Goal: Task Accomplishment & Management: Use online tool/utility

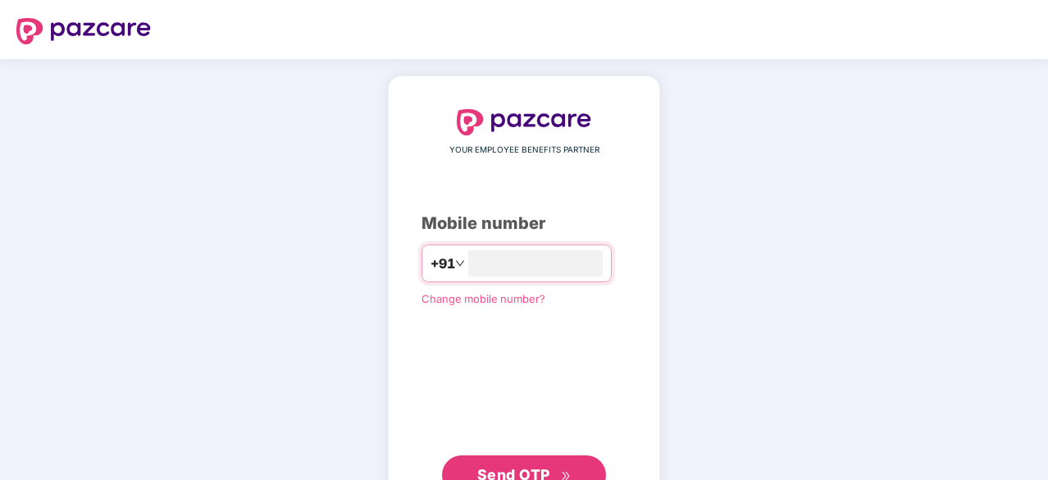
type input "**********"
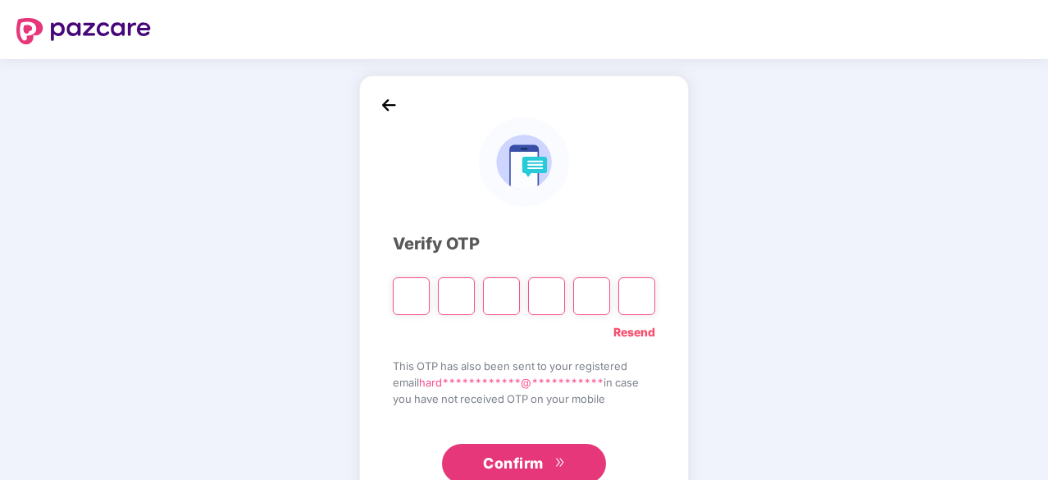
type input "*"
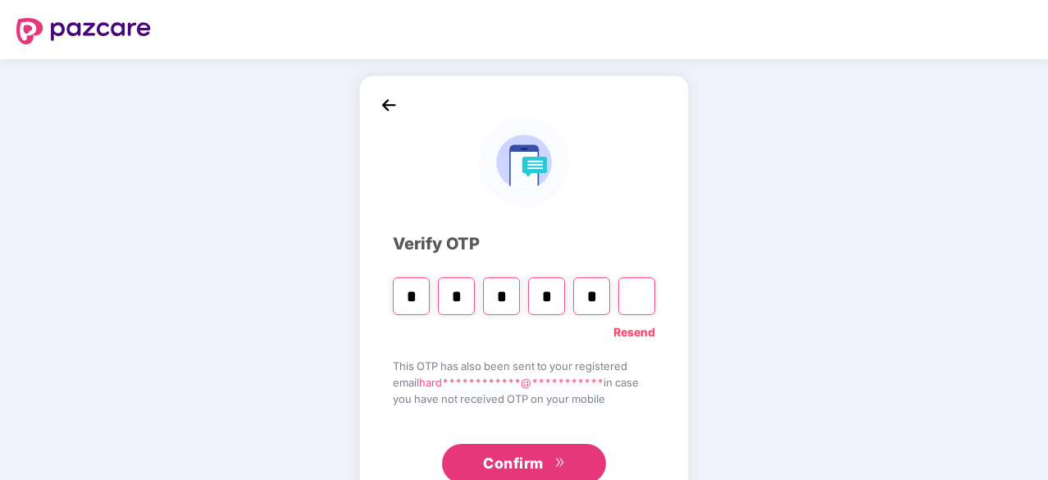
type input "*"
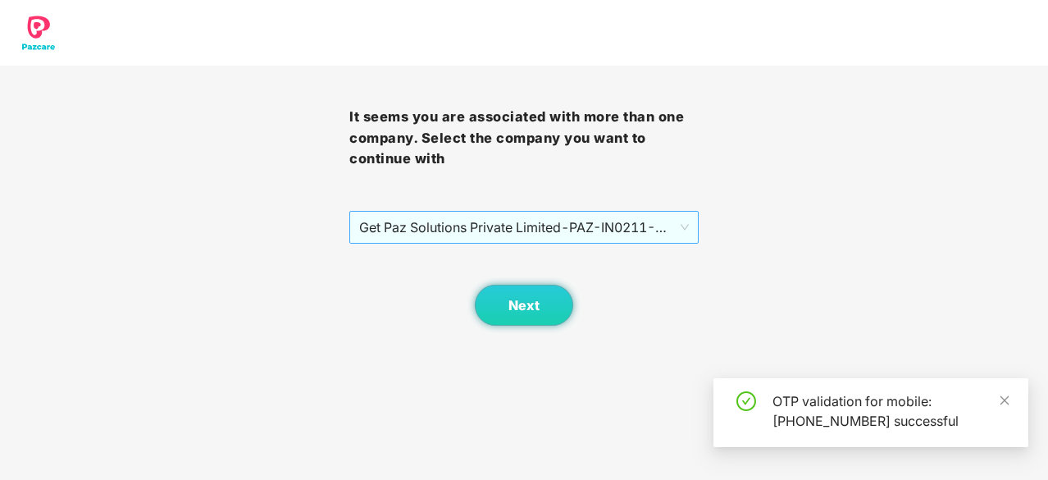
click at [519, 224] on span "Get Paz Solutions Private Limited - PAZ-IN0211 - EMPLOYEE" at bounding box center [524, 227] width 330 height 31
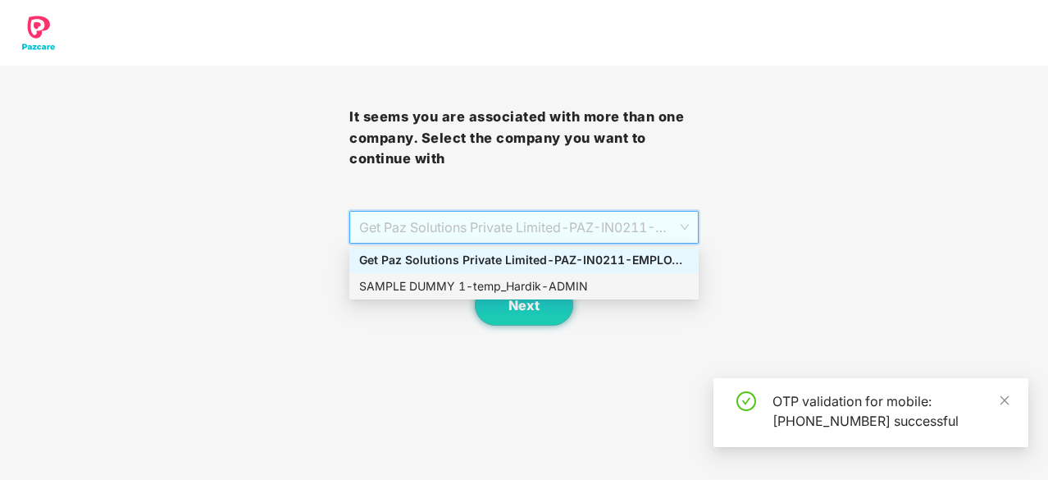
click at [536, 283] on div "SAMPLE DUMMY 1 - temp_Hardik - ADMIN" at bounding box center [524, 286] width 330 height 18
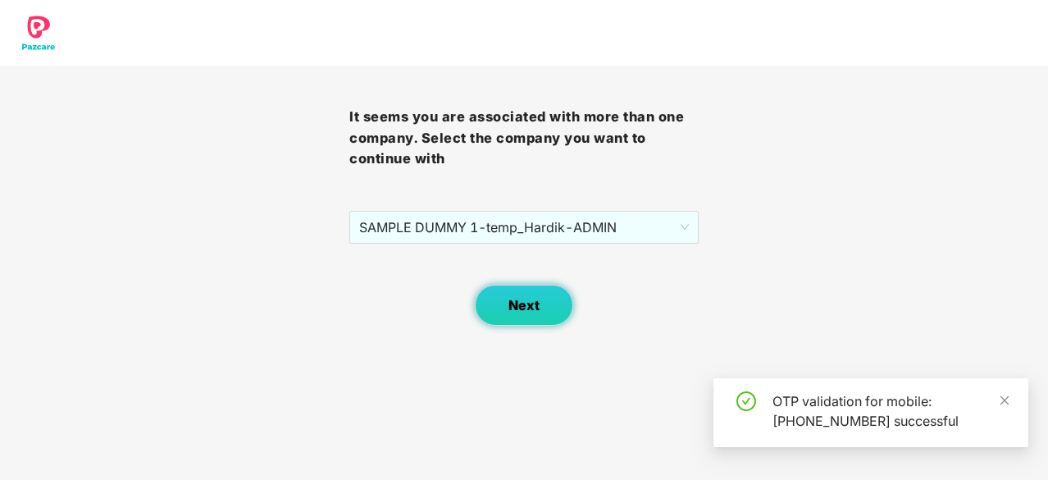
click at [553, 303] on button "Next" at bounding box center [524, 305] width 98 height 41
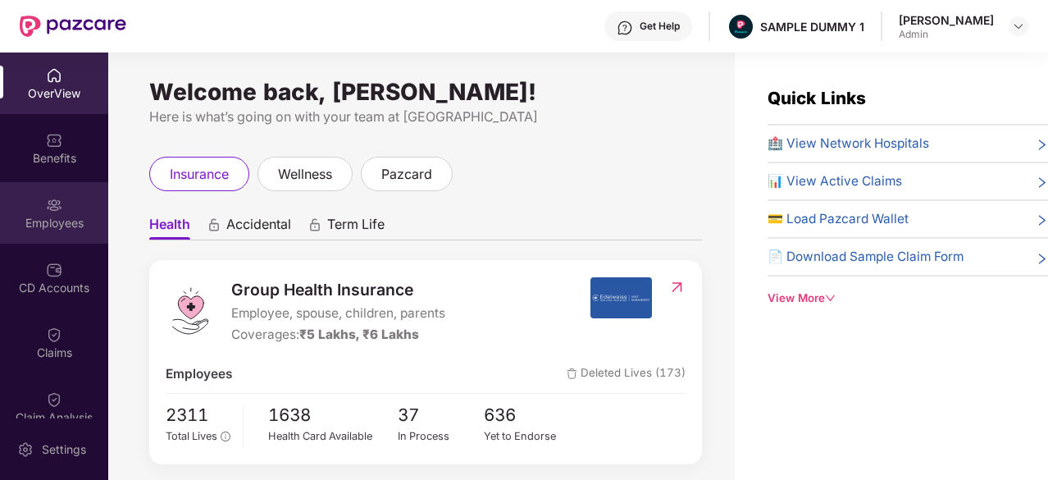
click at [39, 216] on div "Employees" at bounding box center [54, 223] width 108 height 16
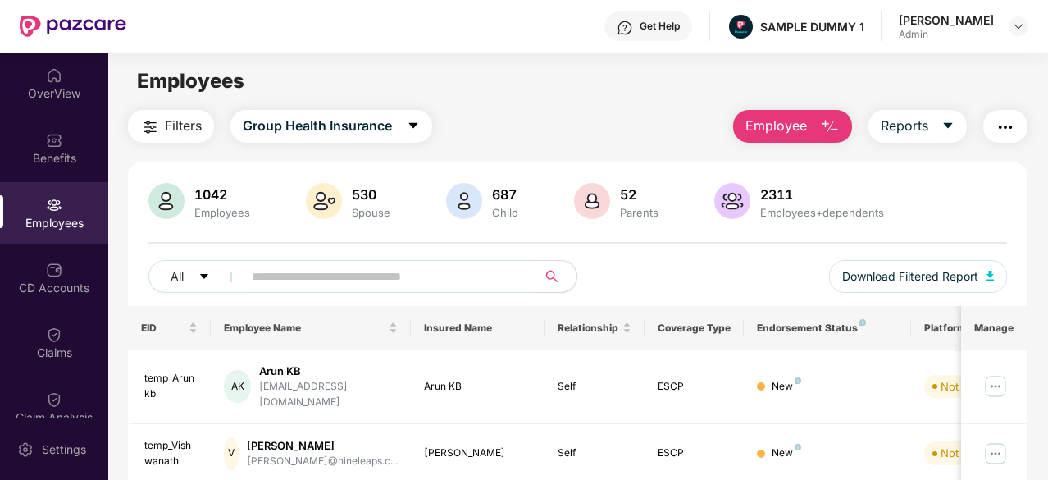
click at [785, 121] on span "Employee" at bounding box center [775, 126] width 61 height 20
click at [61, 254] on div "CD Accounts" at bounding box center [54, 277] width 108 height 61
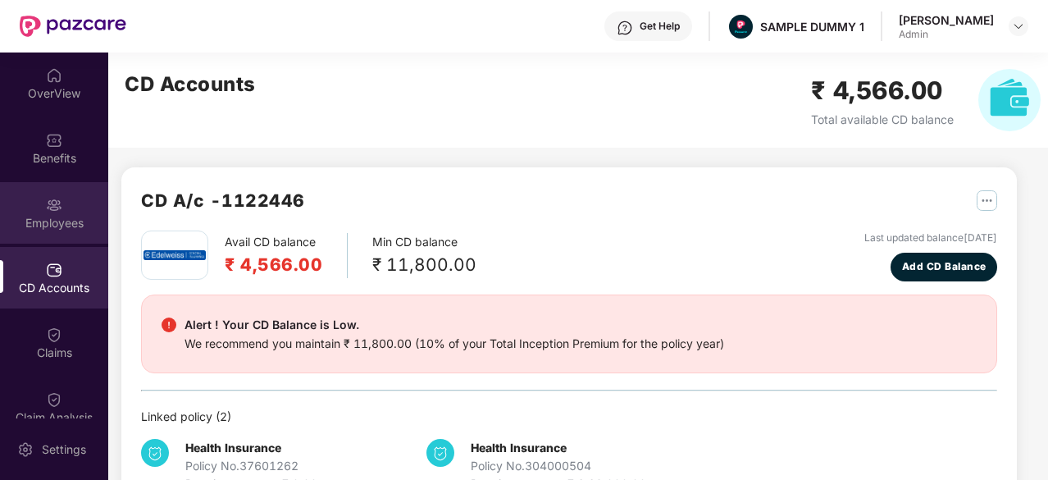
click at [51, 213] on div "Employees" at bounding box center [54, 212] width 108 height 61
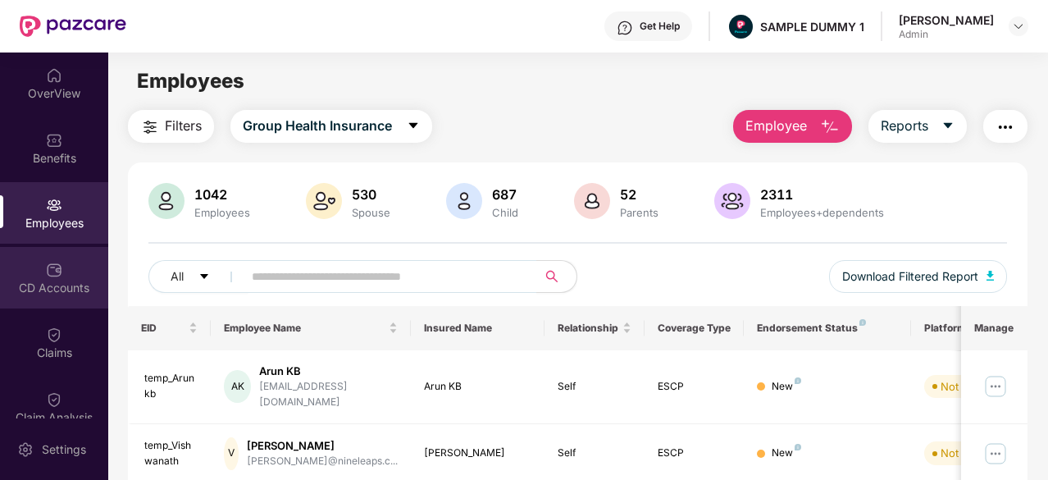
click at [67, 277] on div "CD Accounts" at bounding box center [54, 277] width 108 height 61
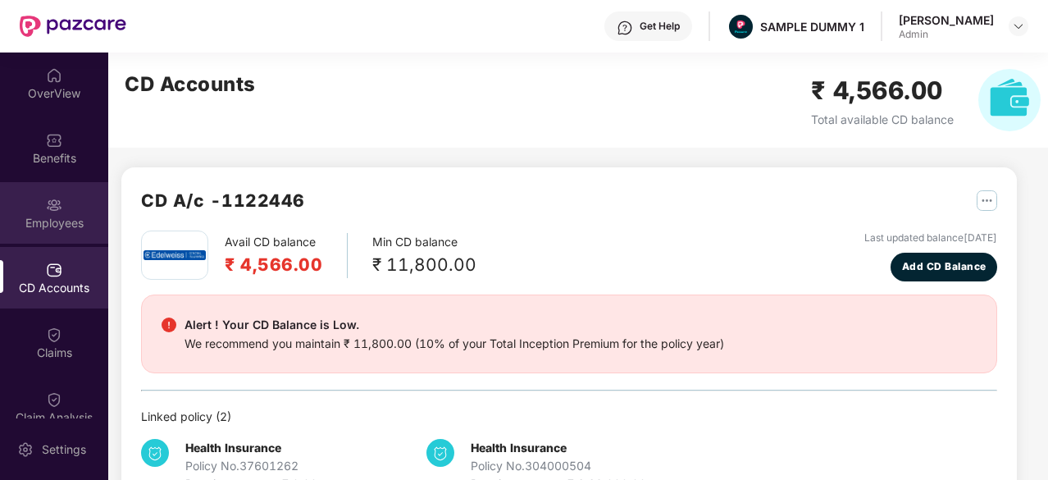
click at [44, 225] on div "Employees" at bounding box center [54, 223] width 108 height 16
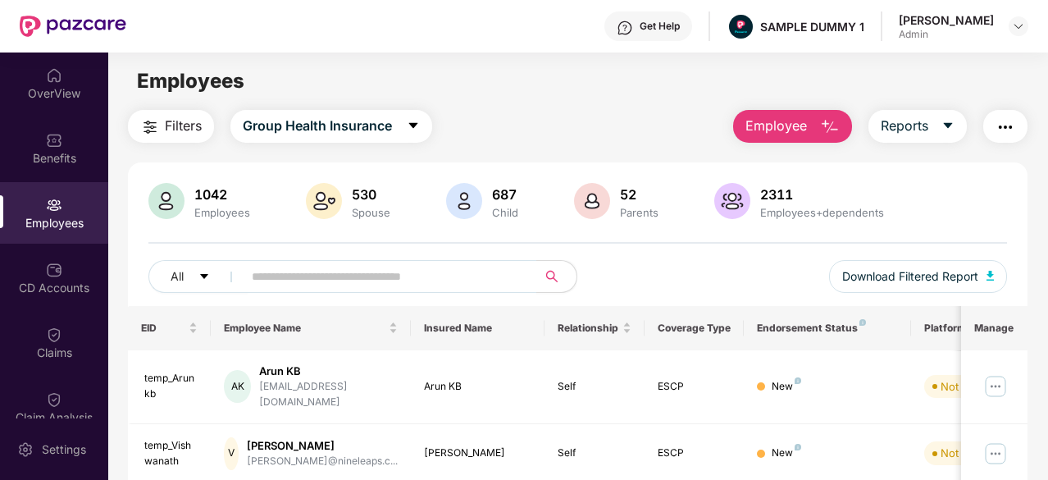
click at [770, 122] on span "Employee" at bounding box center [775, 126] width 61 height 20
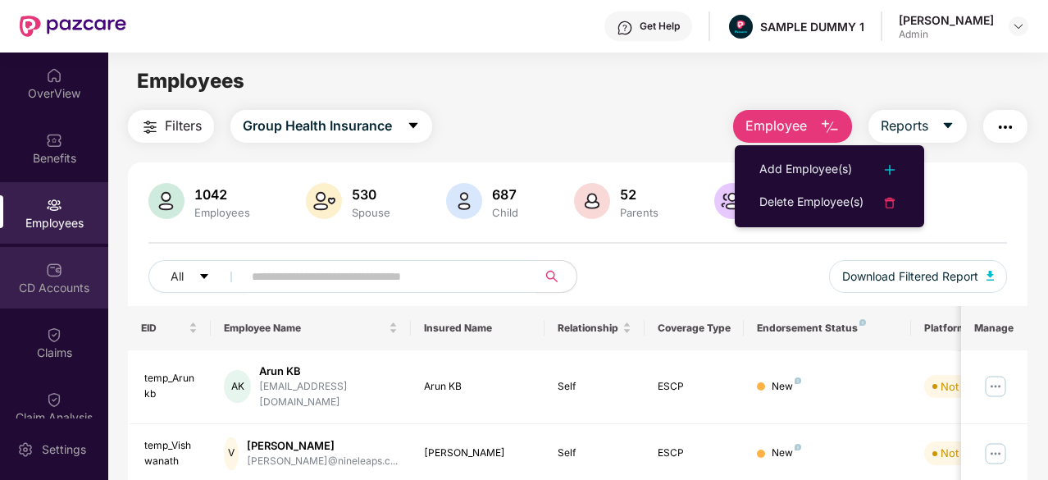
click at [20, 258] on div "CD Accounts" at bounding box center [54, 277] width 108 height 61
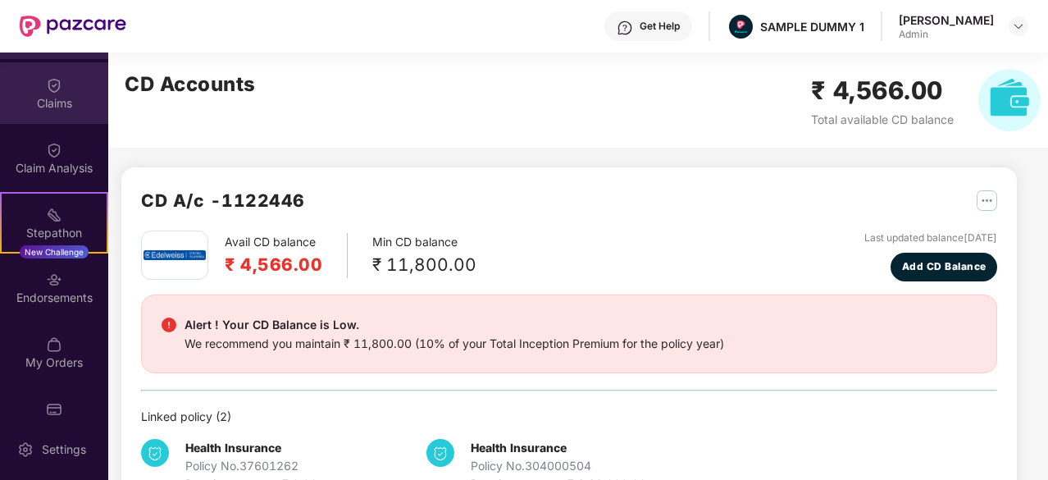
scroll to position [281, 0]
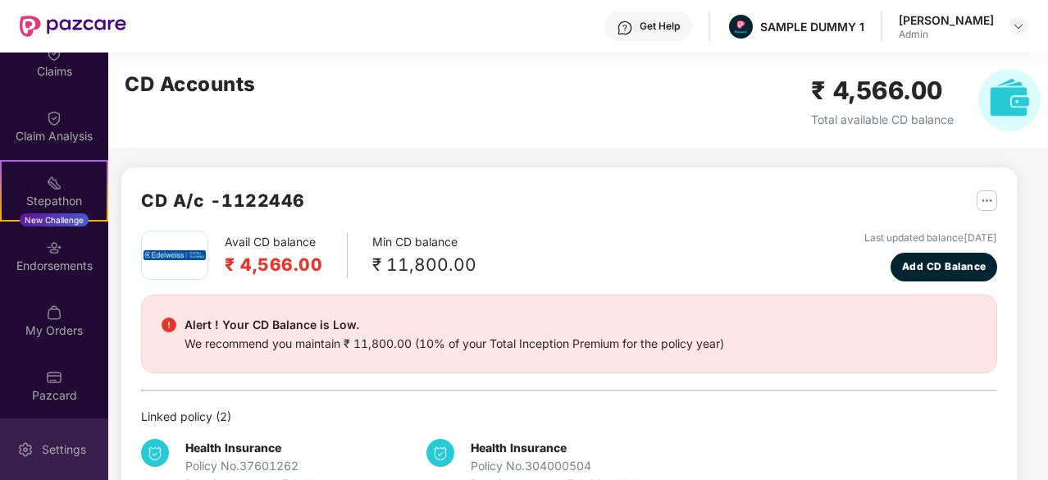
click at [31, 445] on img at bounding box center [25, 449] width 16 height 16
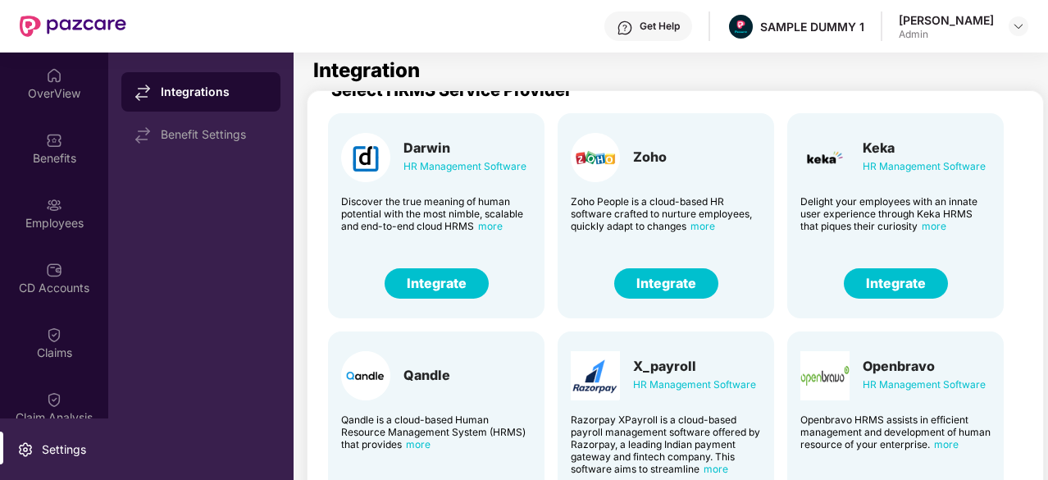
scroll to position [24, 1]
click at [926, 280] on button "Integrate" at bounding box center [896, 284] width 104 height 30
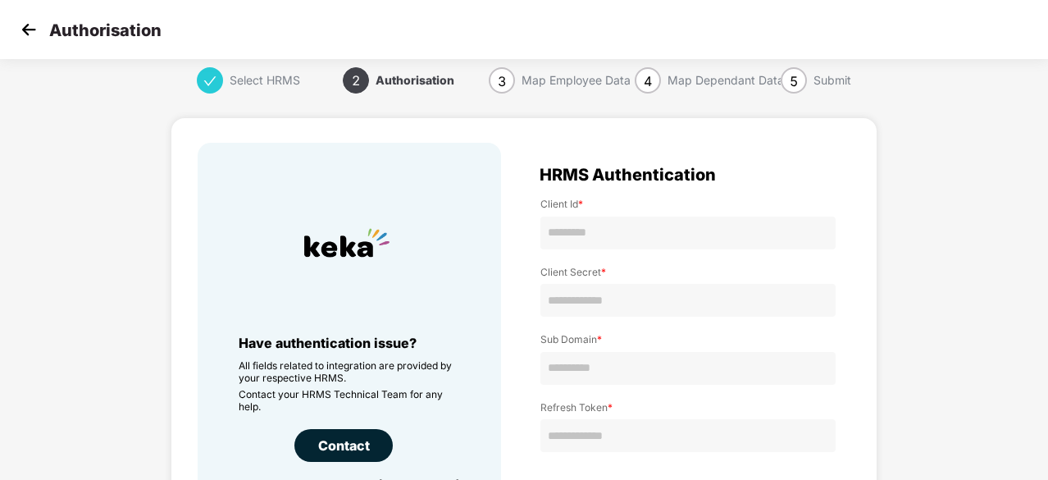
scroll to position [62, 0]
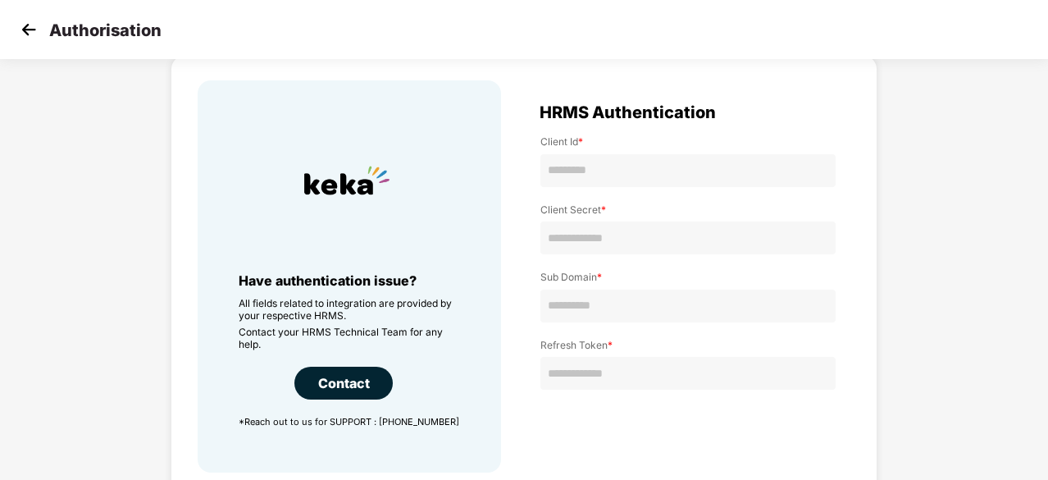
click at [88, 101] on div "Select HRMS 2 Authorisation 3 Map Employee Data 4 Map Dependant Data 5 Submit H…" at bounding box center [524, 297] width 1048 height 585
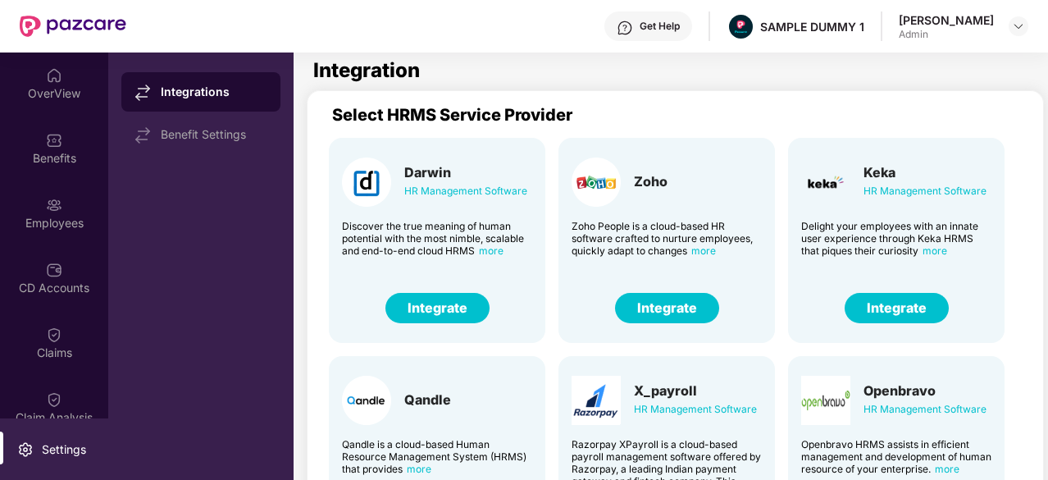
click at [46, 89] on div "OverView" at bounding box center [54, 93] width 108 height 16
